Goal: Task Accomplishment & Management: Manage account settings

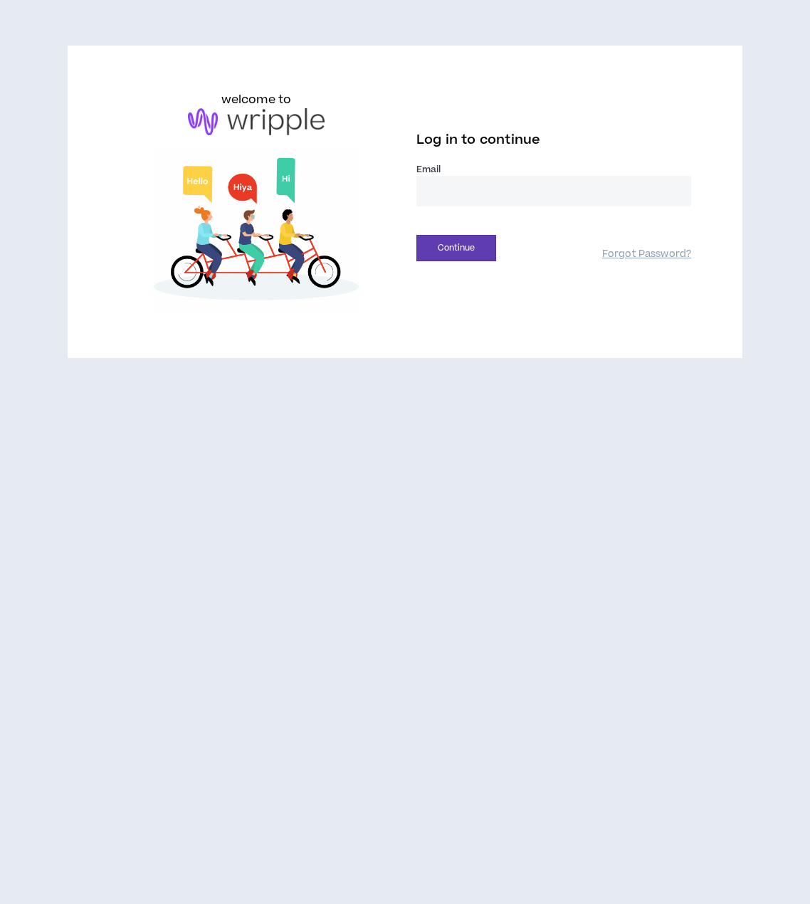
click at [448, 197] on input "email" at bounding box center [553, 191] width 275 height 31
type input "**********"
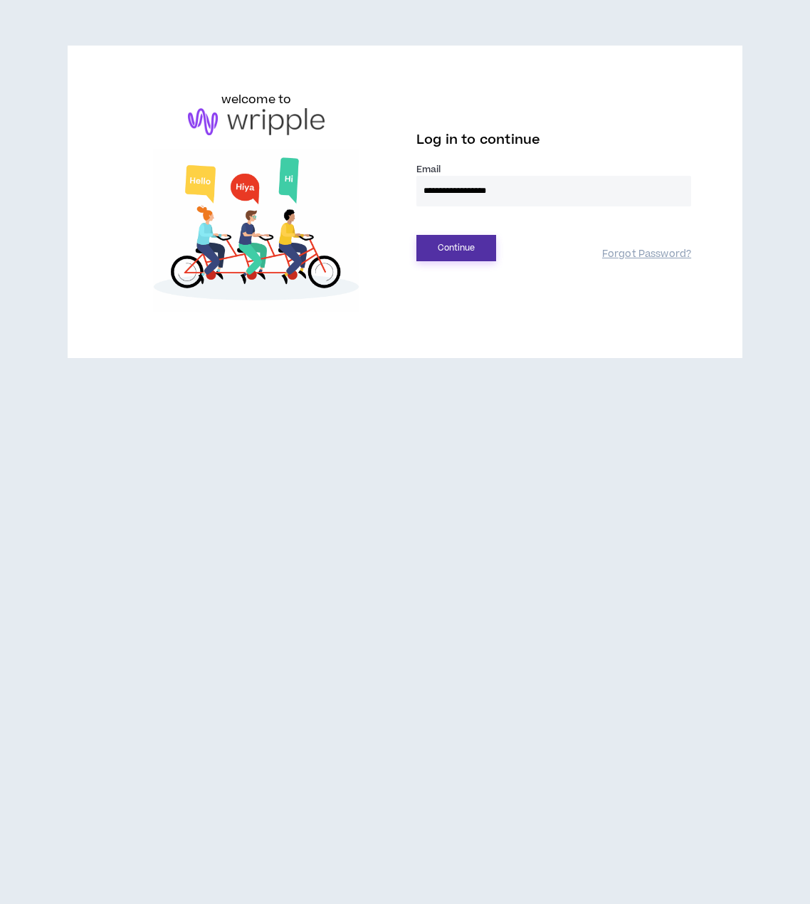
click at [471, 249] on button "Continue" at bounding box center [456, 248] width 80 height 26
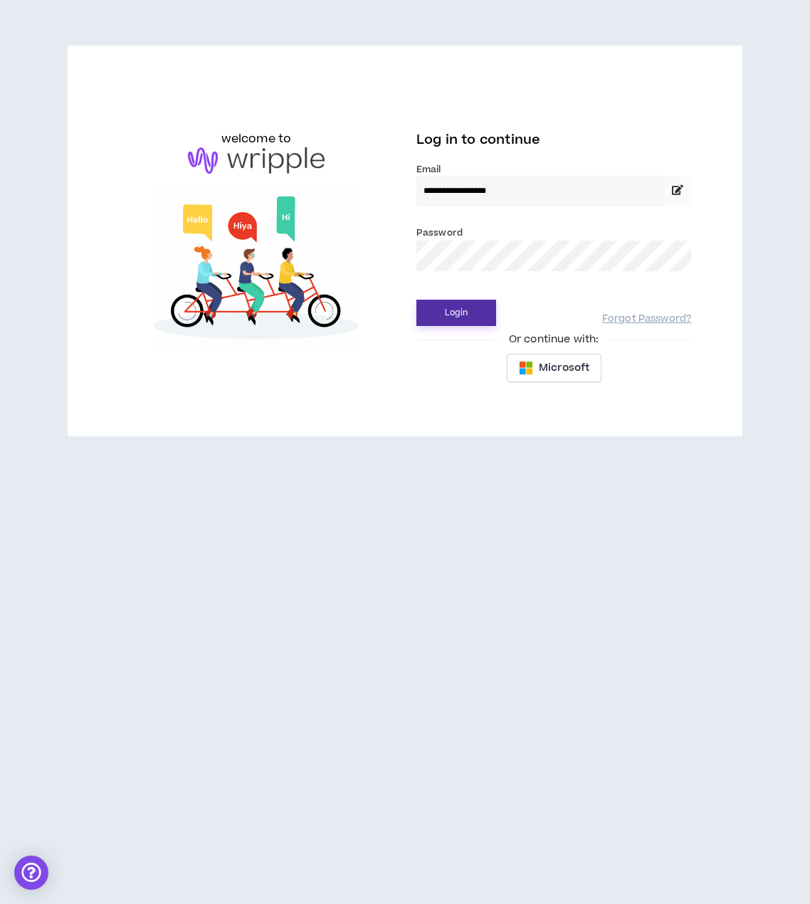
click at [457, 318] on button "Login" at bounding box center [456, 313] width 80 height 26
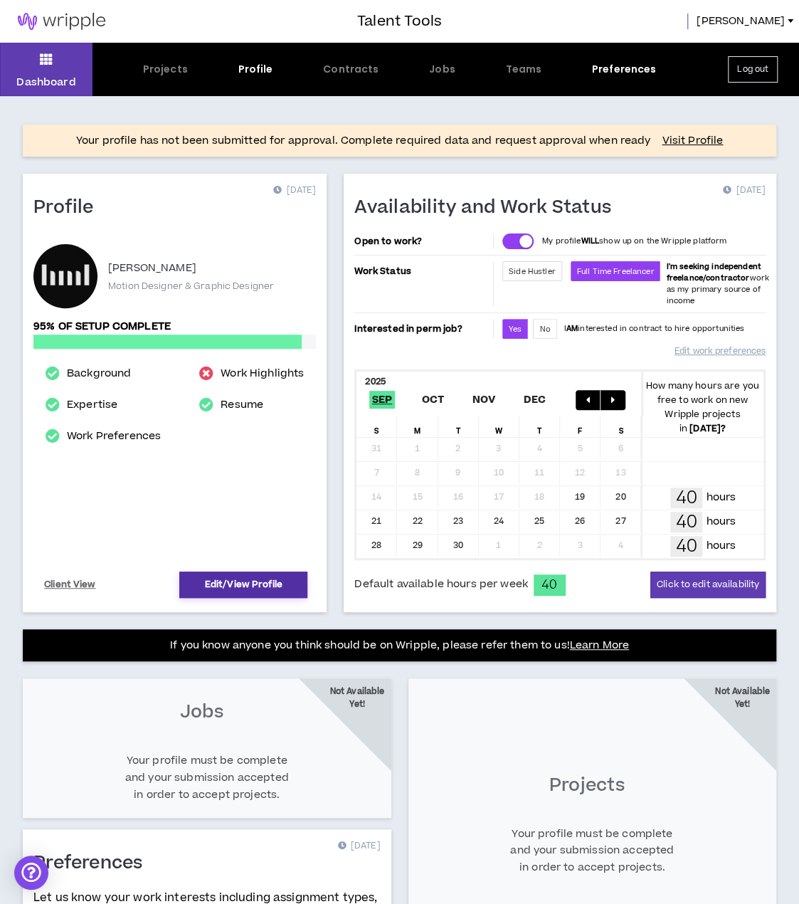
click at [244, 579] on link "Edit/View Profile" at bounding box center [243, 585] width 128 height 26
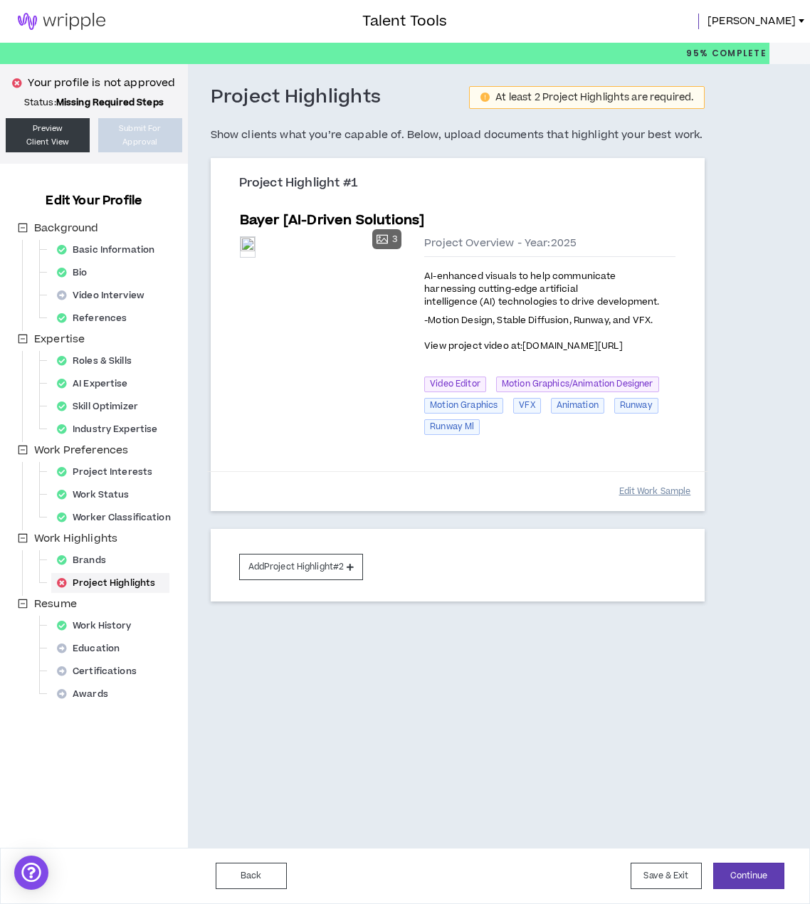
click at [644, 490] on button "Edit Work Sample" at bounding box center [655, 491] width 72 height 25
select select "****"
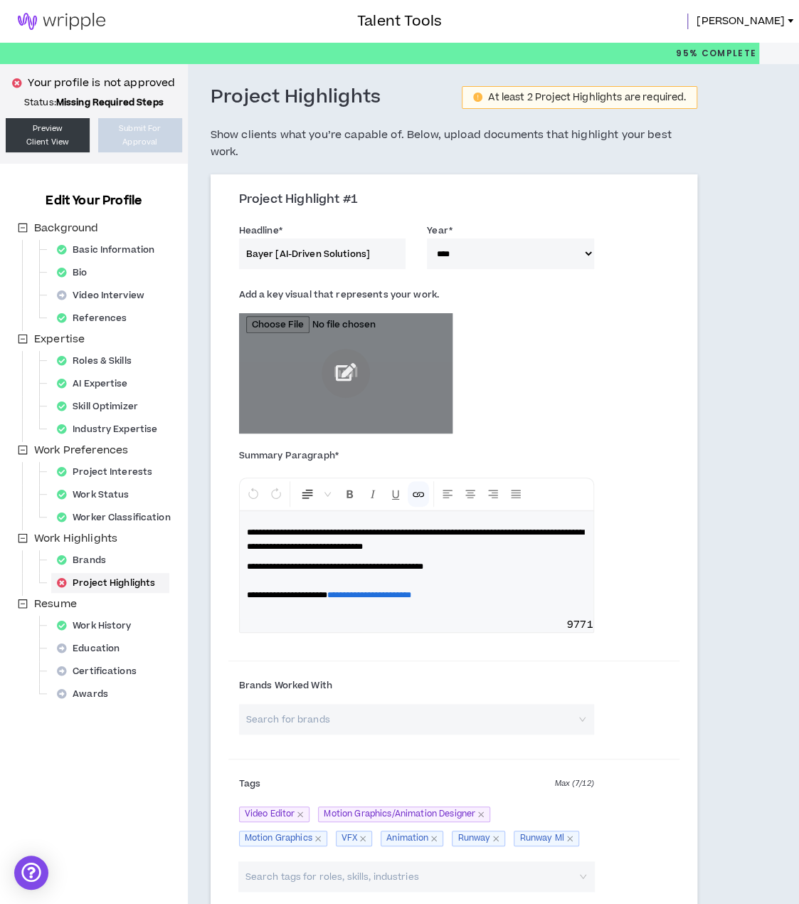
drag, startPoint x: 373, startPoint y: 256, endPoint x: 273, endPoint y: 258, distance: 100.4
click at [273, 258] on input "Bayer [AI-Driven Solutions]" at bounding box center [322, 253] width 167 height 31
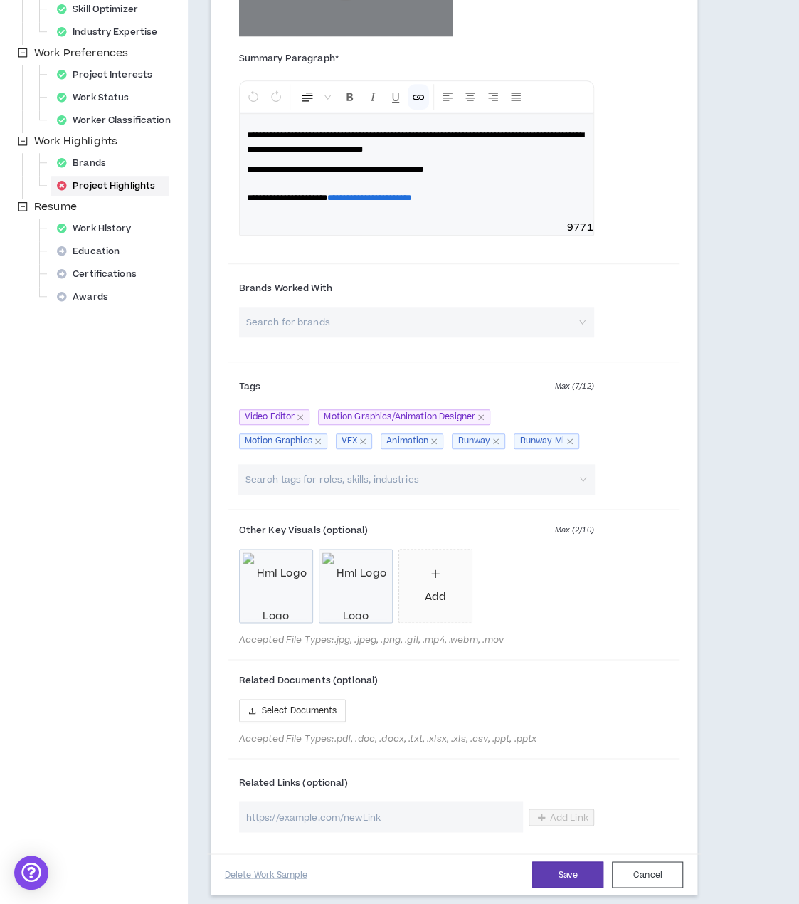
scroll to position [427, 0]
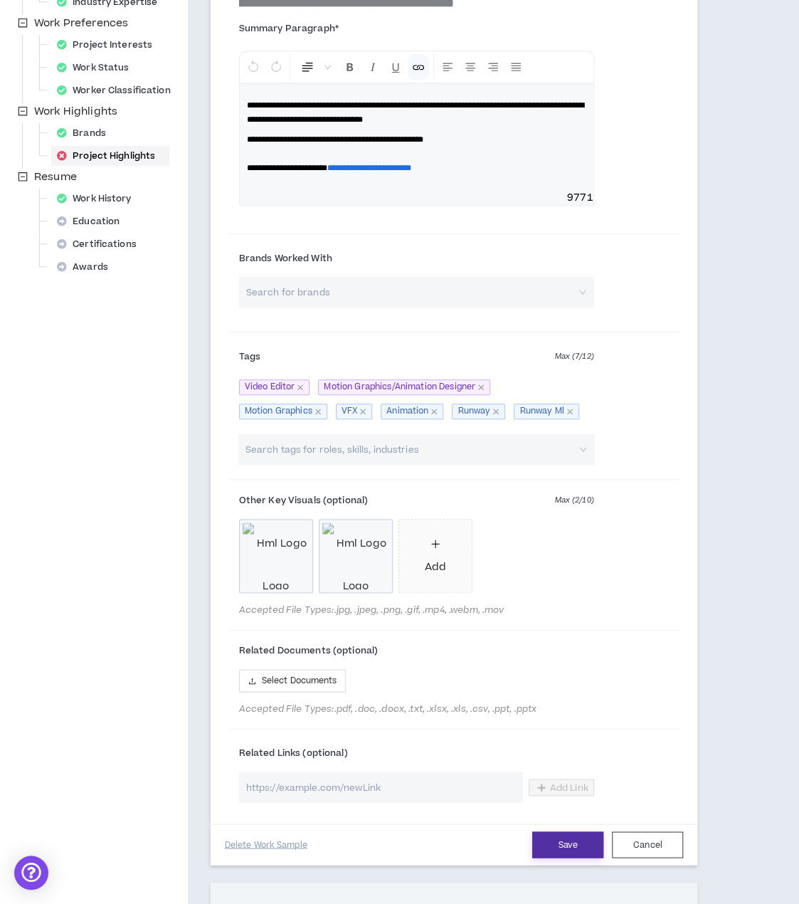
type input "Bayer AI-powered Social Reels"
click at [560, 838] on button "Save" at bounding box center [567, 844] width 71 height 26
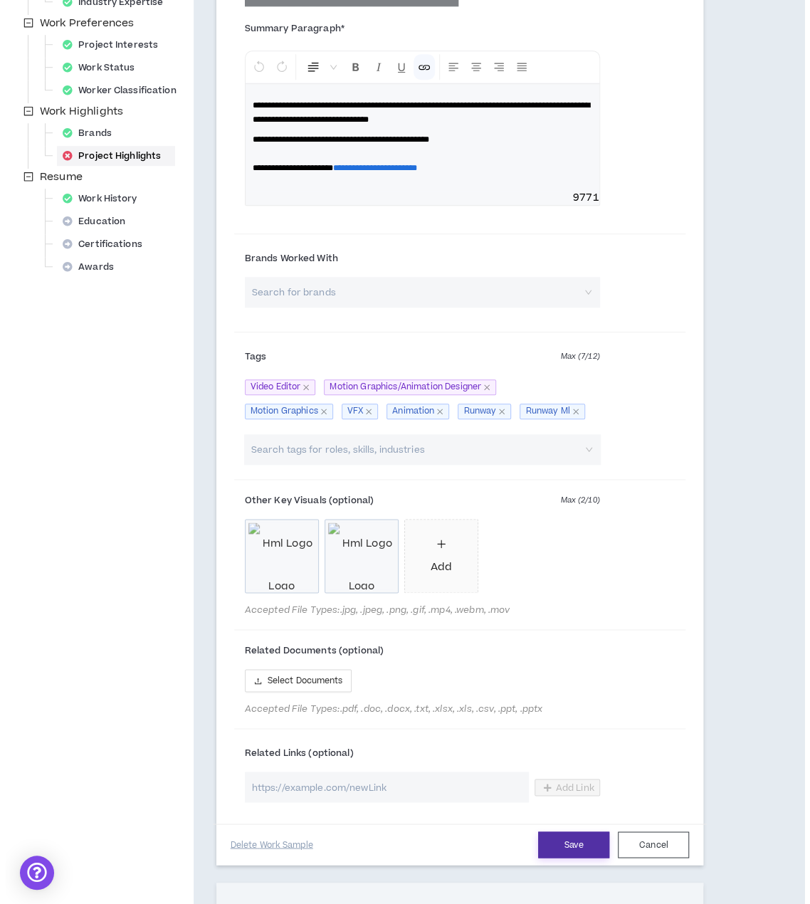
scroll to position [0, 0]
